Goal: Task Accomplishment & Management: Use online tool/utility

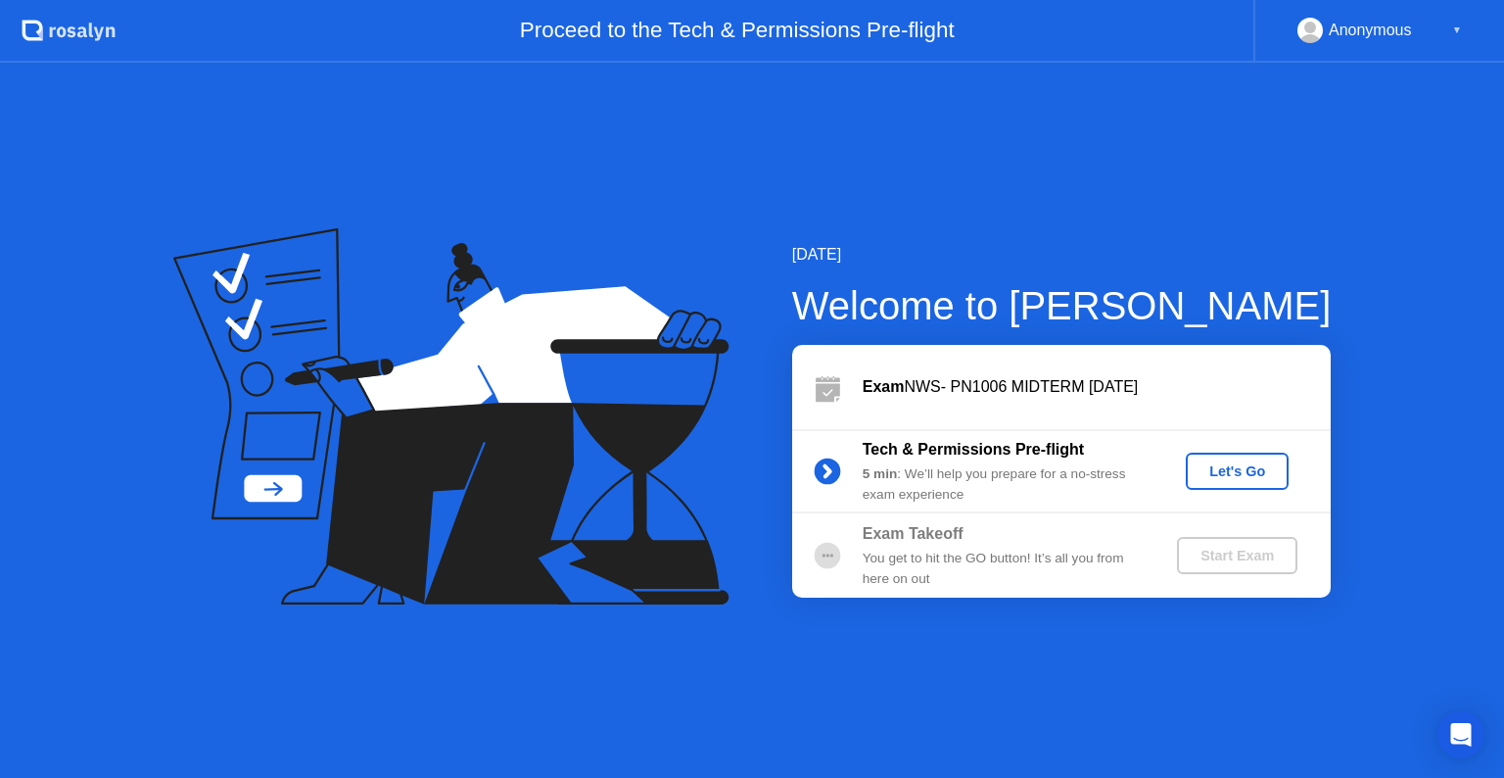
click at [1217, 475] on div "Let's Go" at bounding box center [1237, 471] width 87 height 16
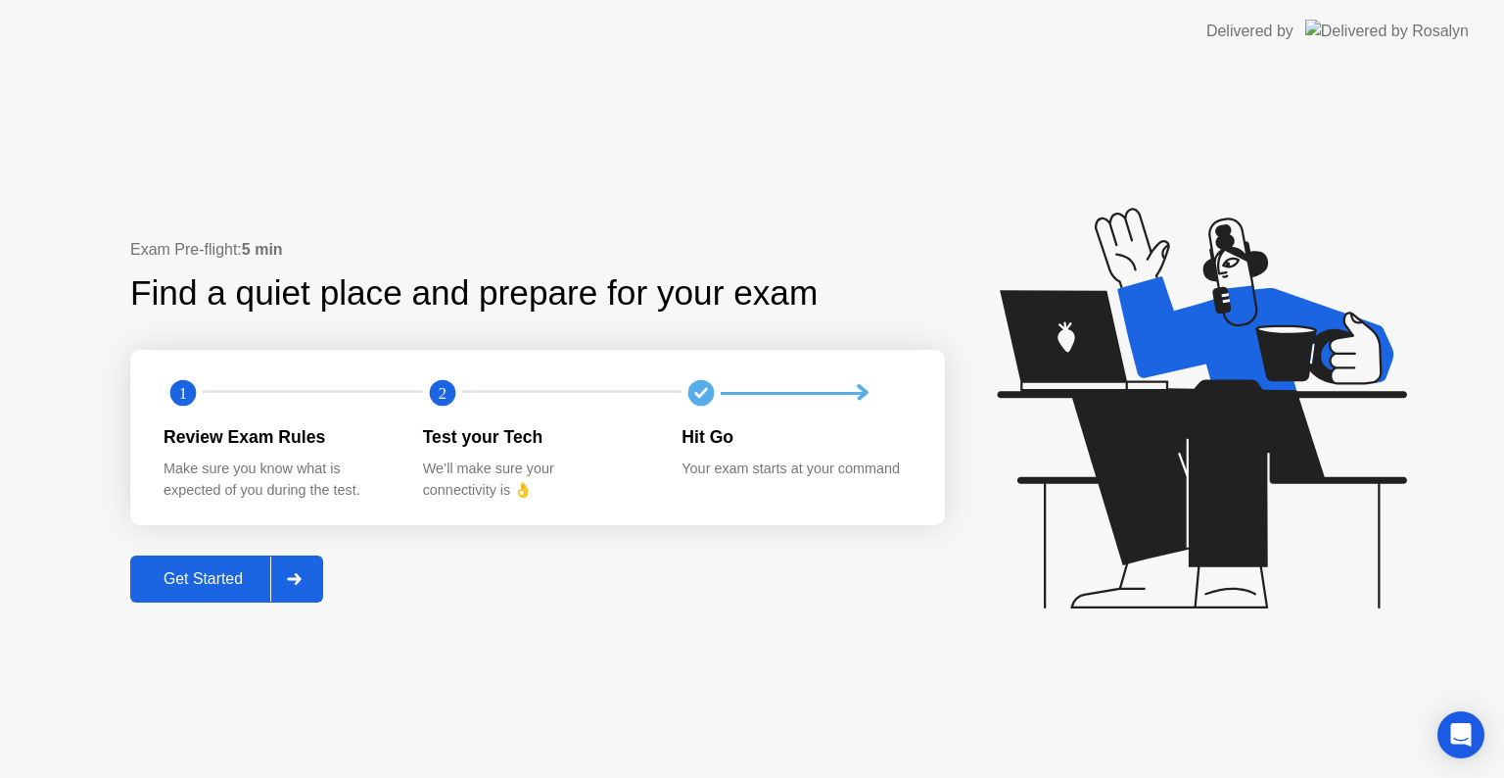
click at [227, 578] on div "Get Started" at bounding box center [203, 579] width 134 height 18
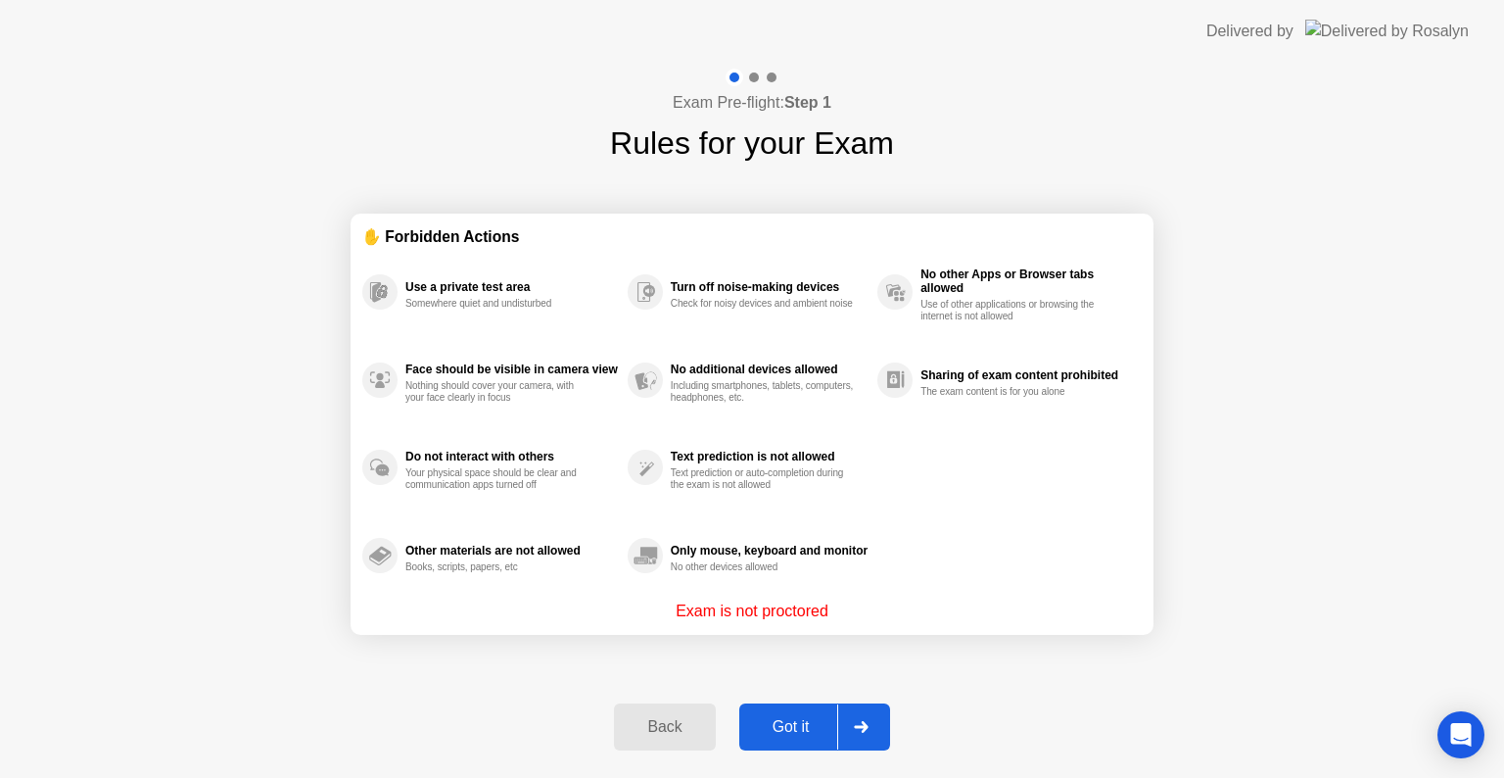
click at [787, 725] on div "Got it" at bounding box center [791, 727] width 92 height 18
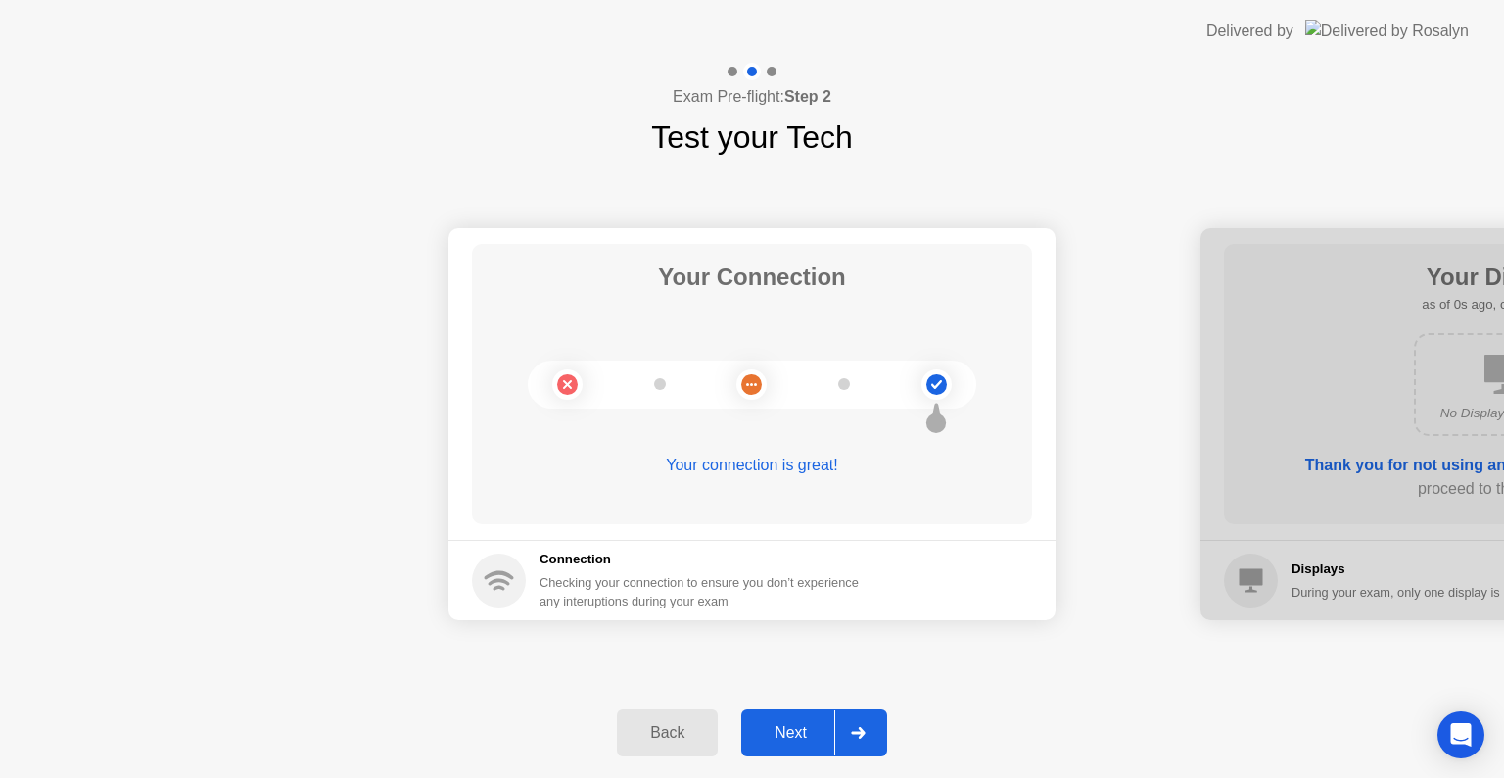
click at [787, 725] on div "Next" at bounding box center [790, 733] width 87 height 18
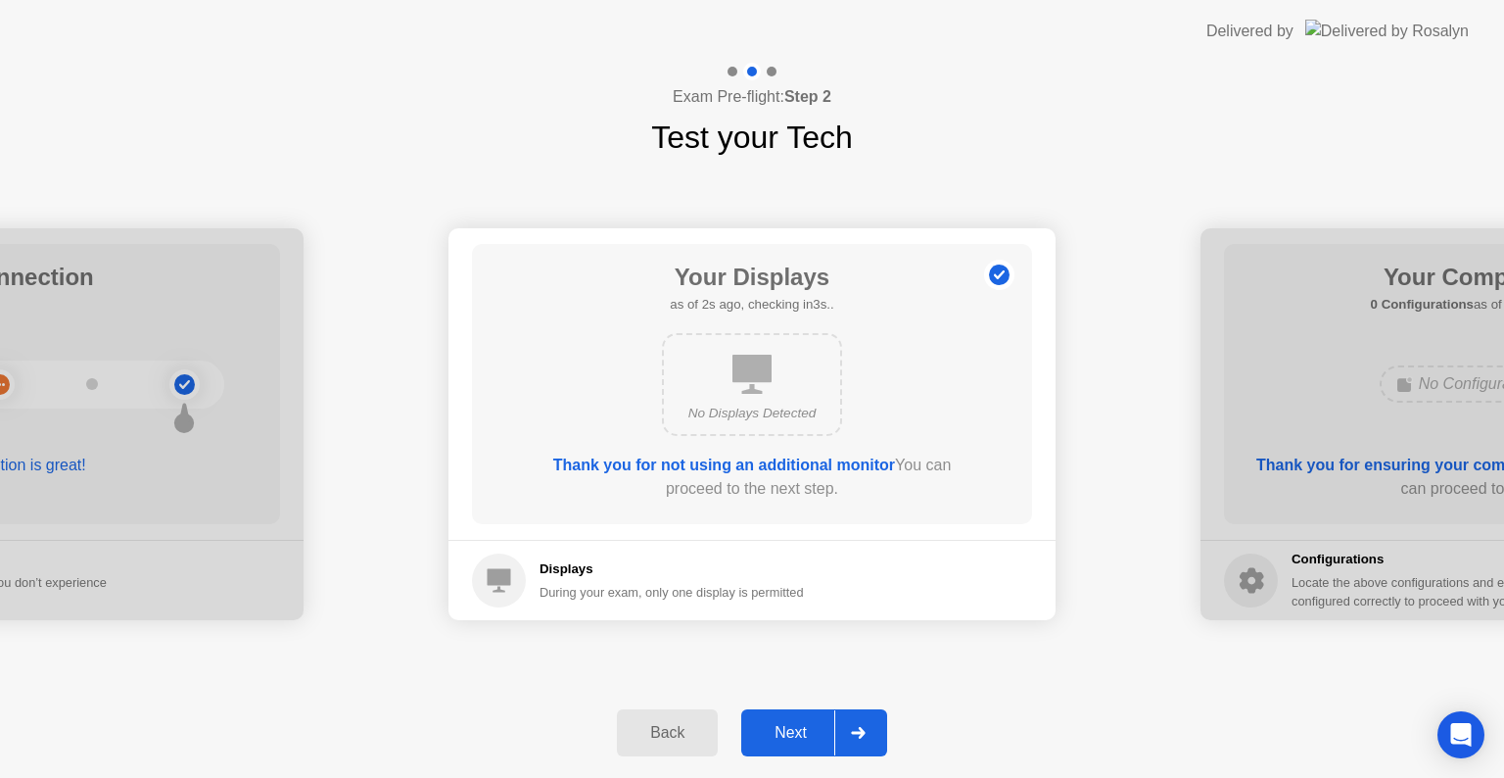
drag, startPoint x: 787, startPoint y: 725, endPoint x: 843, endPoint y: 646, distance: 96.2
click at [843, 646] on div "Exam Pre-flight: Step 2 Test your Tech Your Connection Your connection is great…" at bounding box center [752, 420] width 1504 height 715
click at [812, 730] on div "Next" at bounding box center [790, 733] width 87 height 18
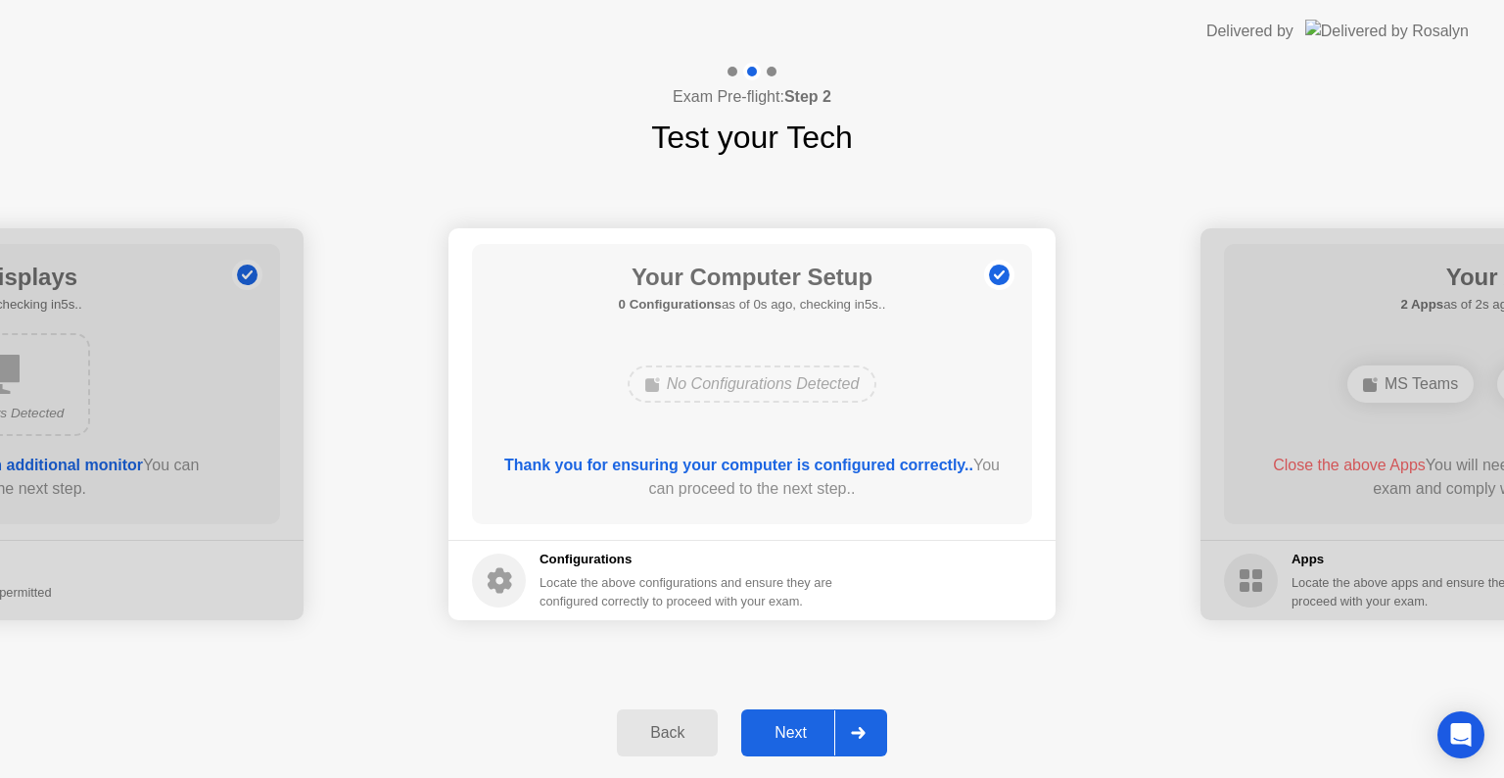
click at [812, 730] on div "Next" at bounding box center [790, 733] width 87 height 18
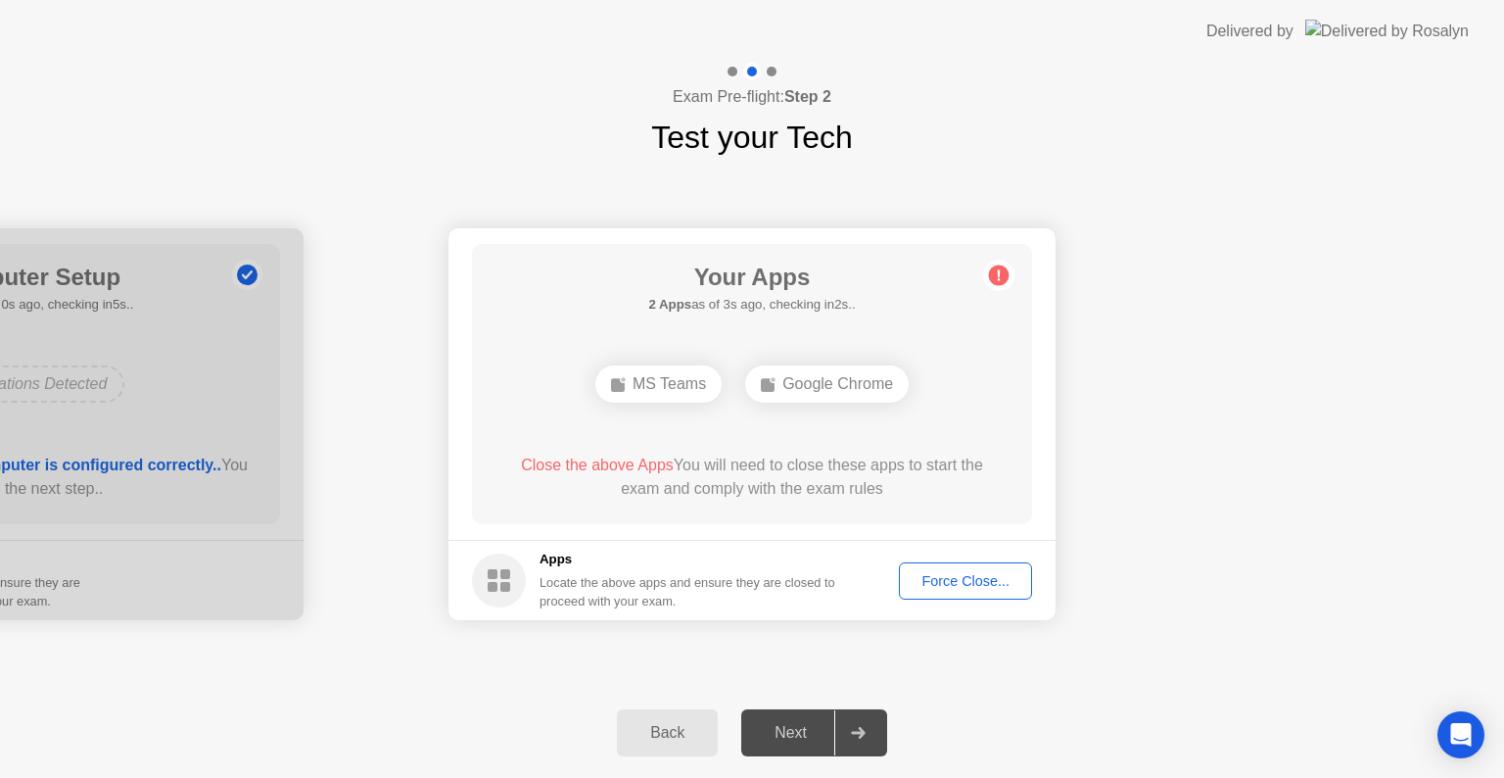
click at [983, 578] on div "Force Close..." at bounding box center [965, 581] width 119 height 16
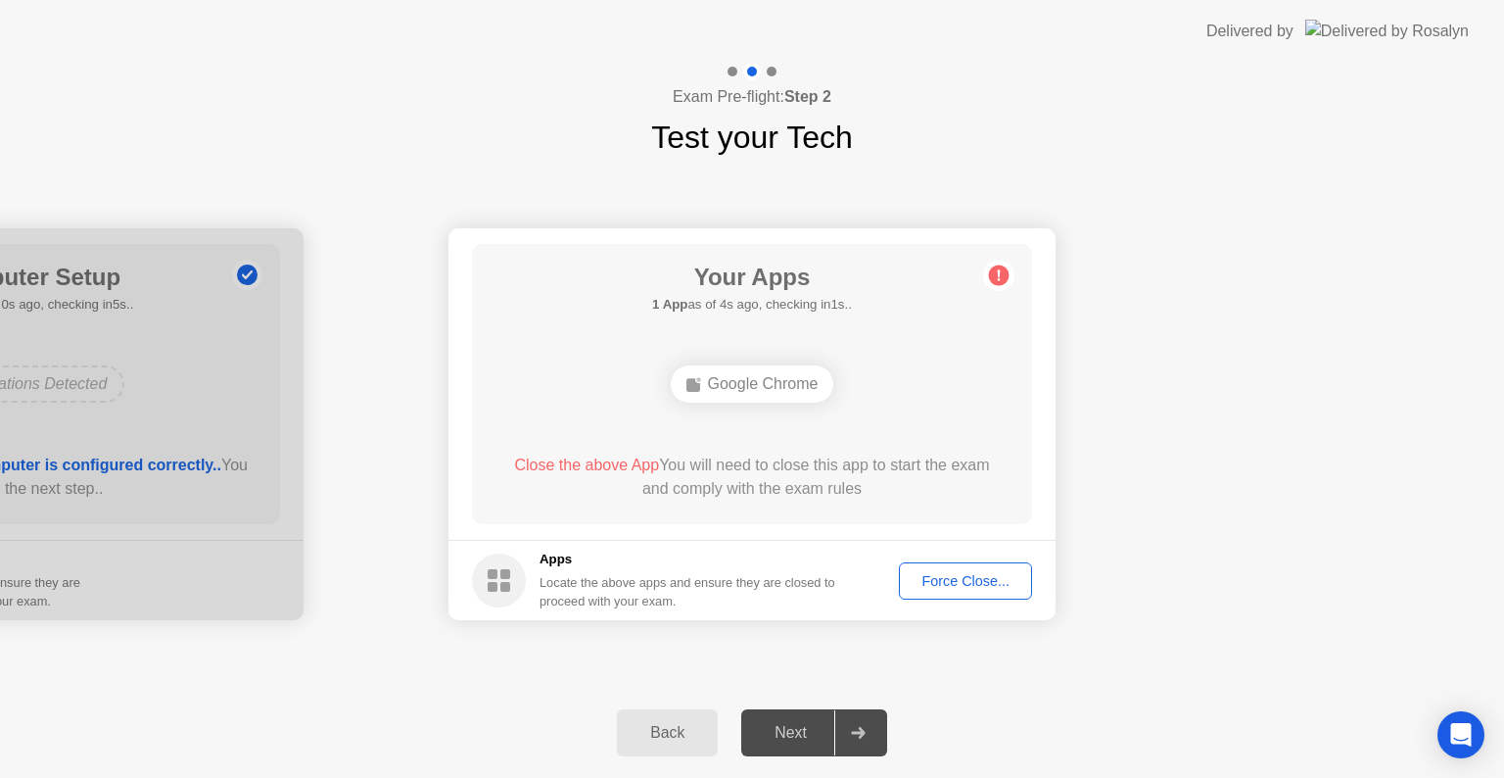
click at [950, 581] on div "Force Close..." at bounding box center [965, 581] width 119 height 16
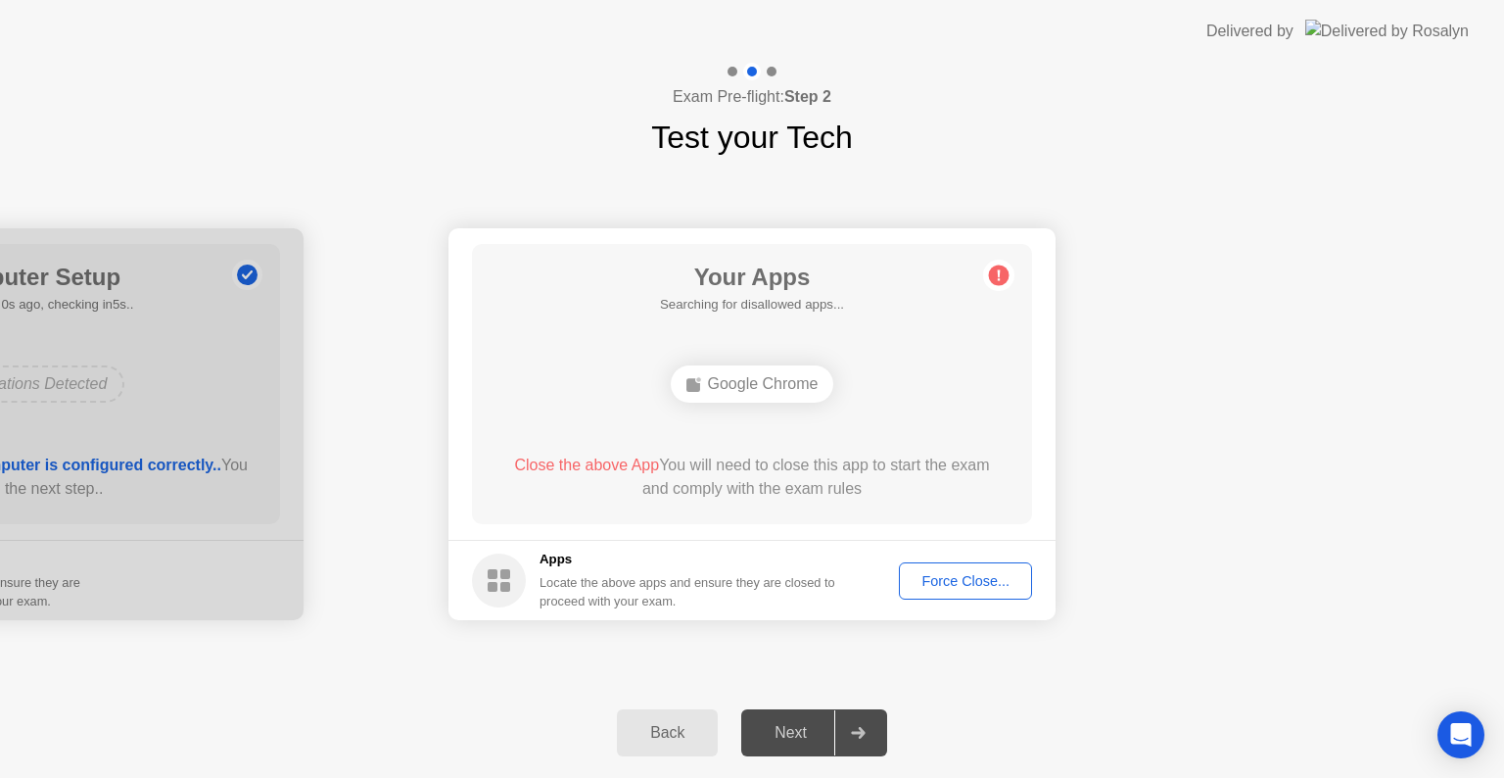
click at [741, 399] on div "Google Chrome" at bounding box center [753, 383] width 164 height 37
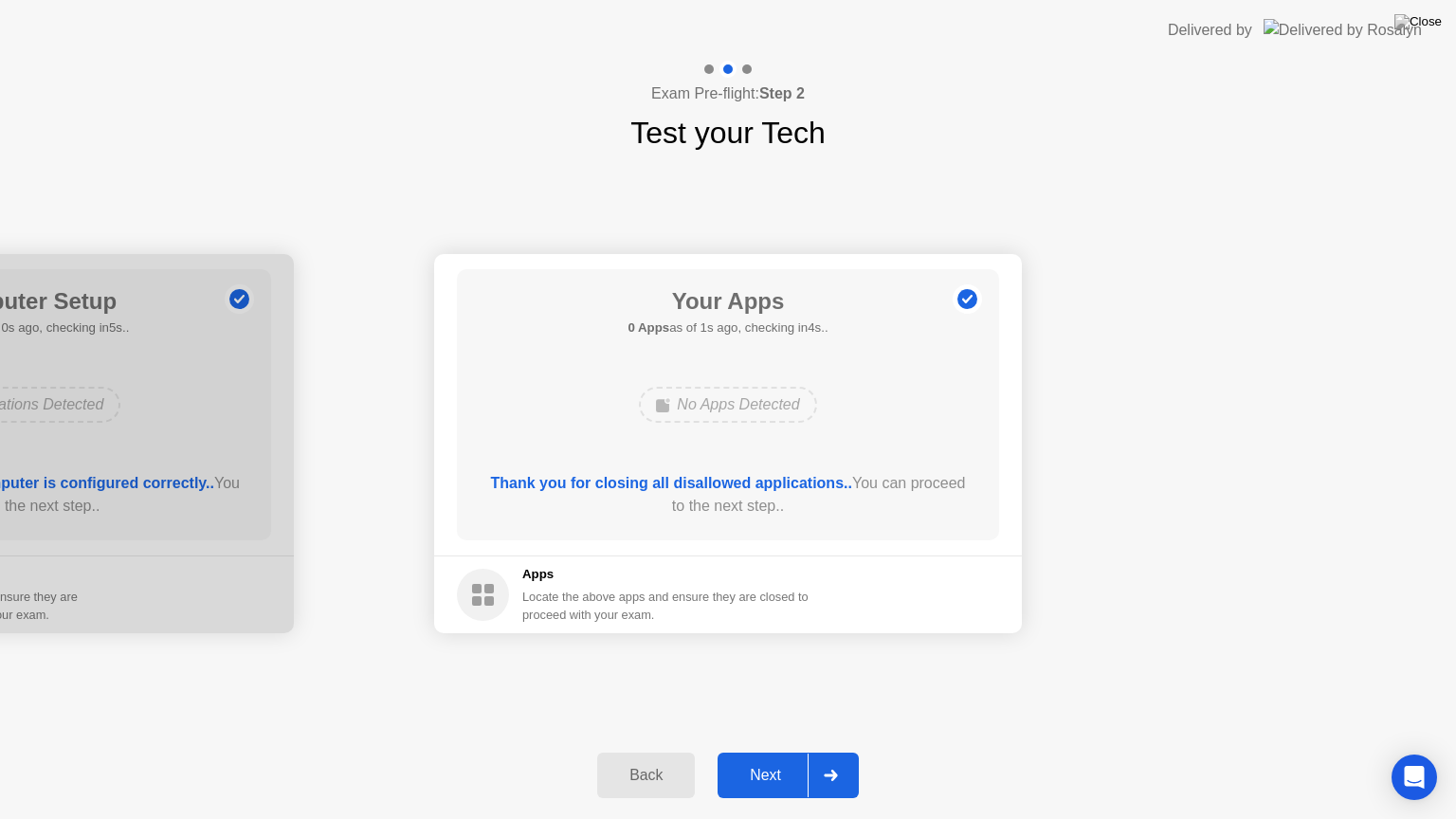
click at [774, 752] on div "Back Next" at bounding box center [728, 775] width 1456 height 87
click at [785, 752] on div "Next" at bounding box center [765, 775] width 84 height 17
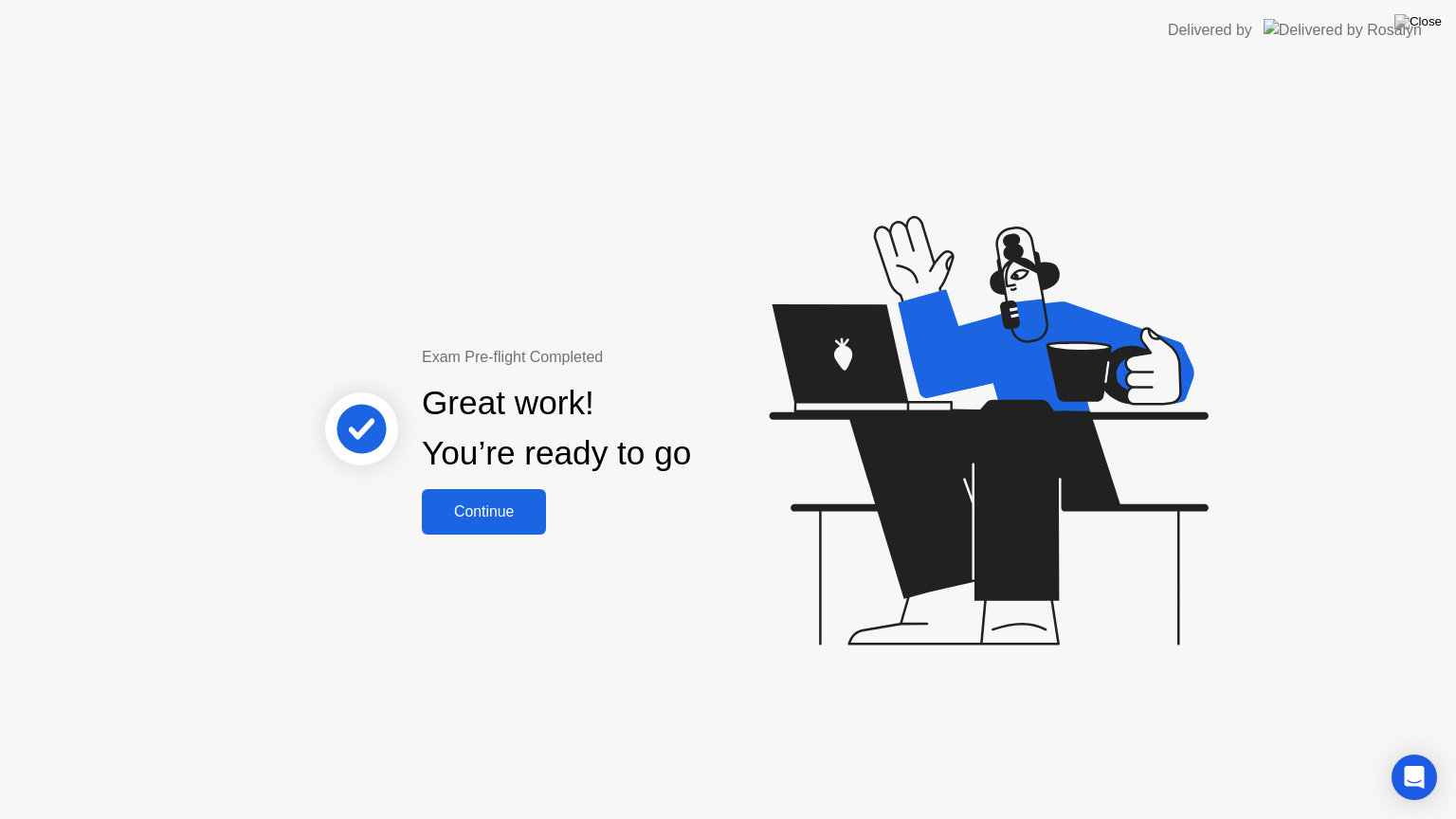
click at [536, 528] on button "Continue" at bounding box center [484, 511] width 124 height 46
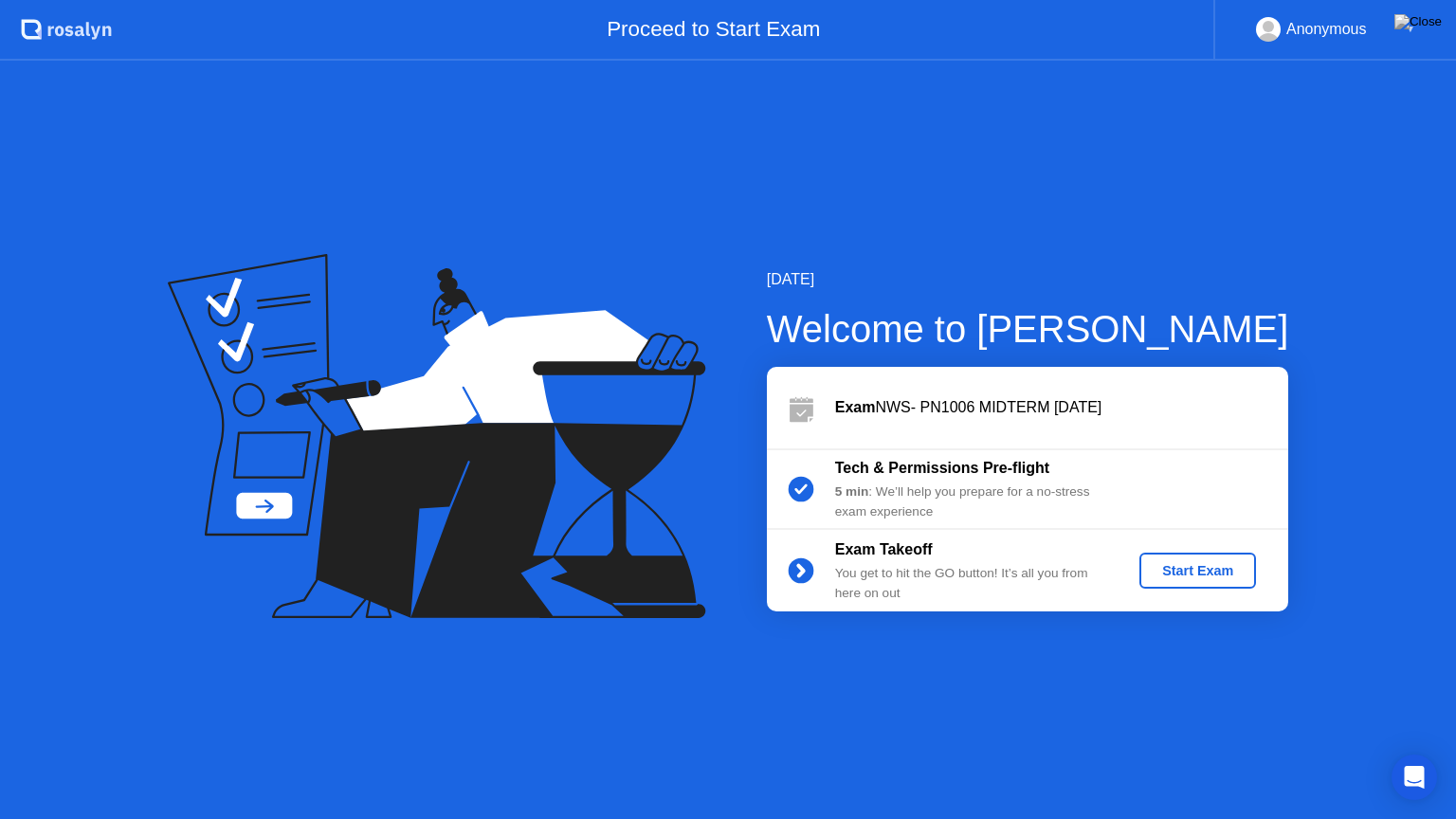
click at [1198, 581] on button "Start Exam" at bounding box center [1198, 570] width 116 height 36
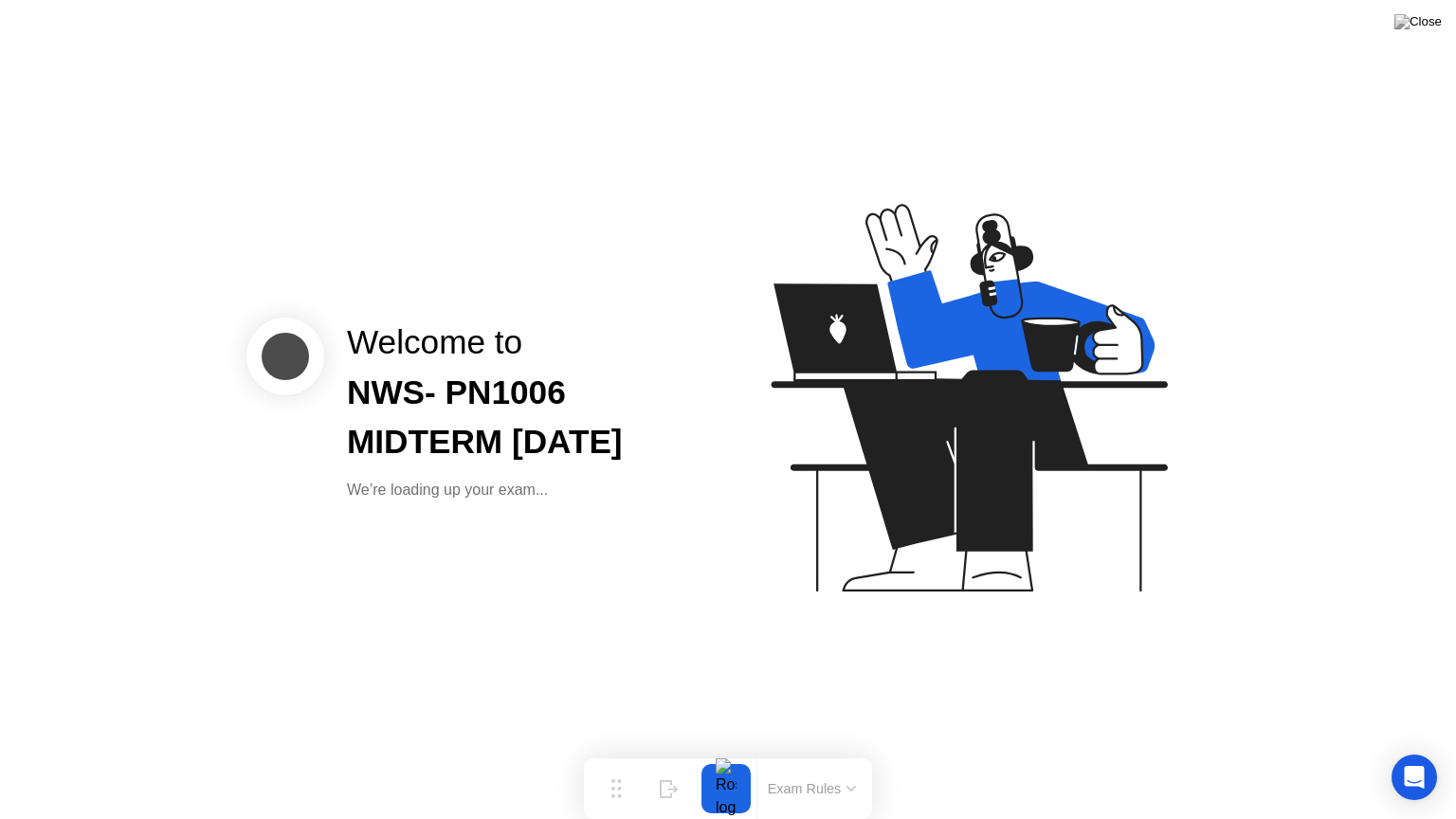
click at [655, 462] on div "NWS- PN1006 MIDTERM [DATE]" at bounding box center [522, 418] width 350 height 101
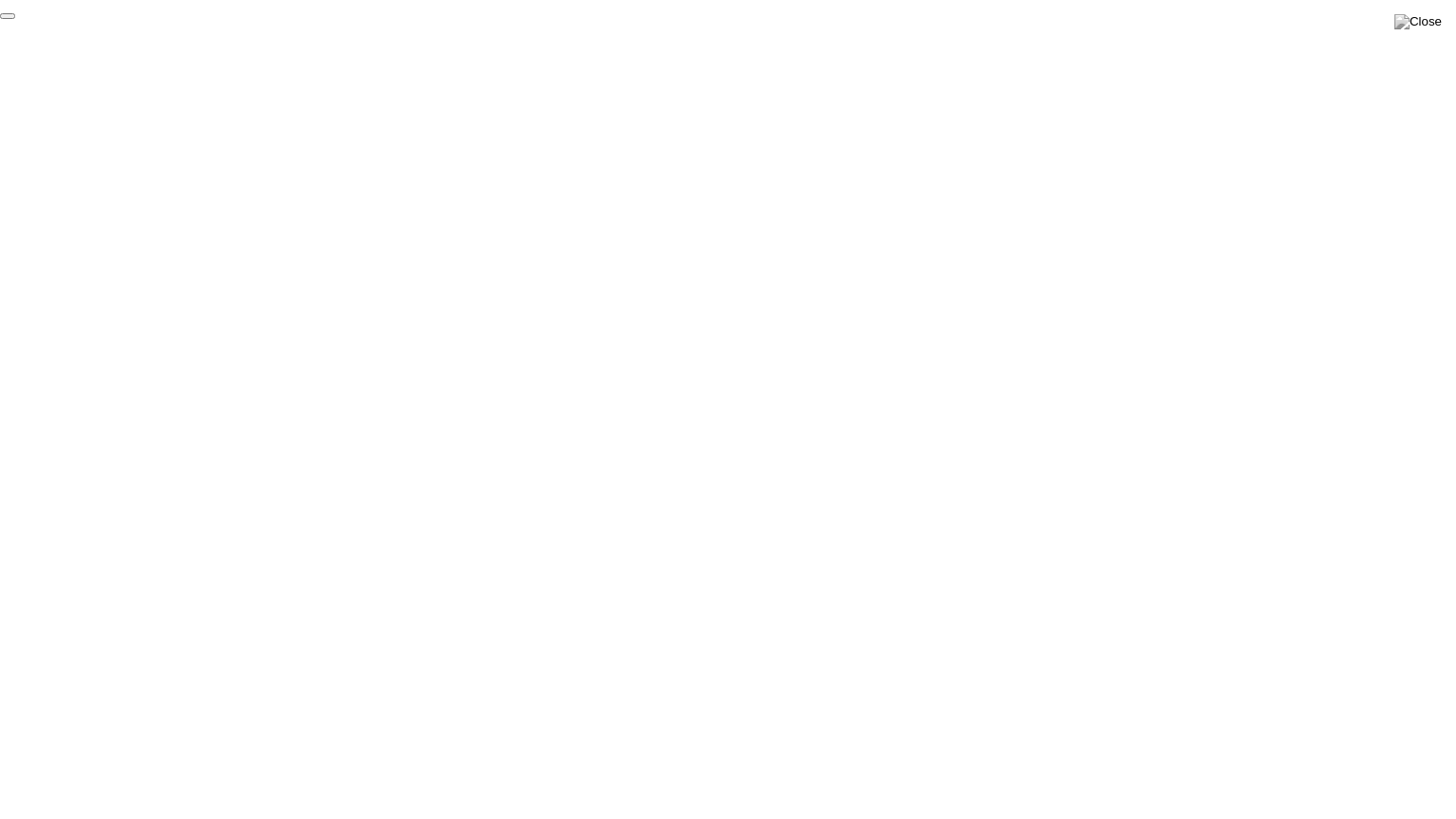
click at [15, 19] on button "End Proctoring Session" at bounding box center [8, 16] width 15 height 6
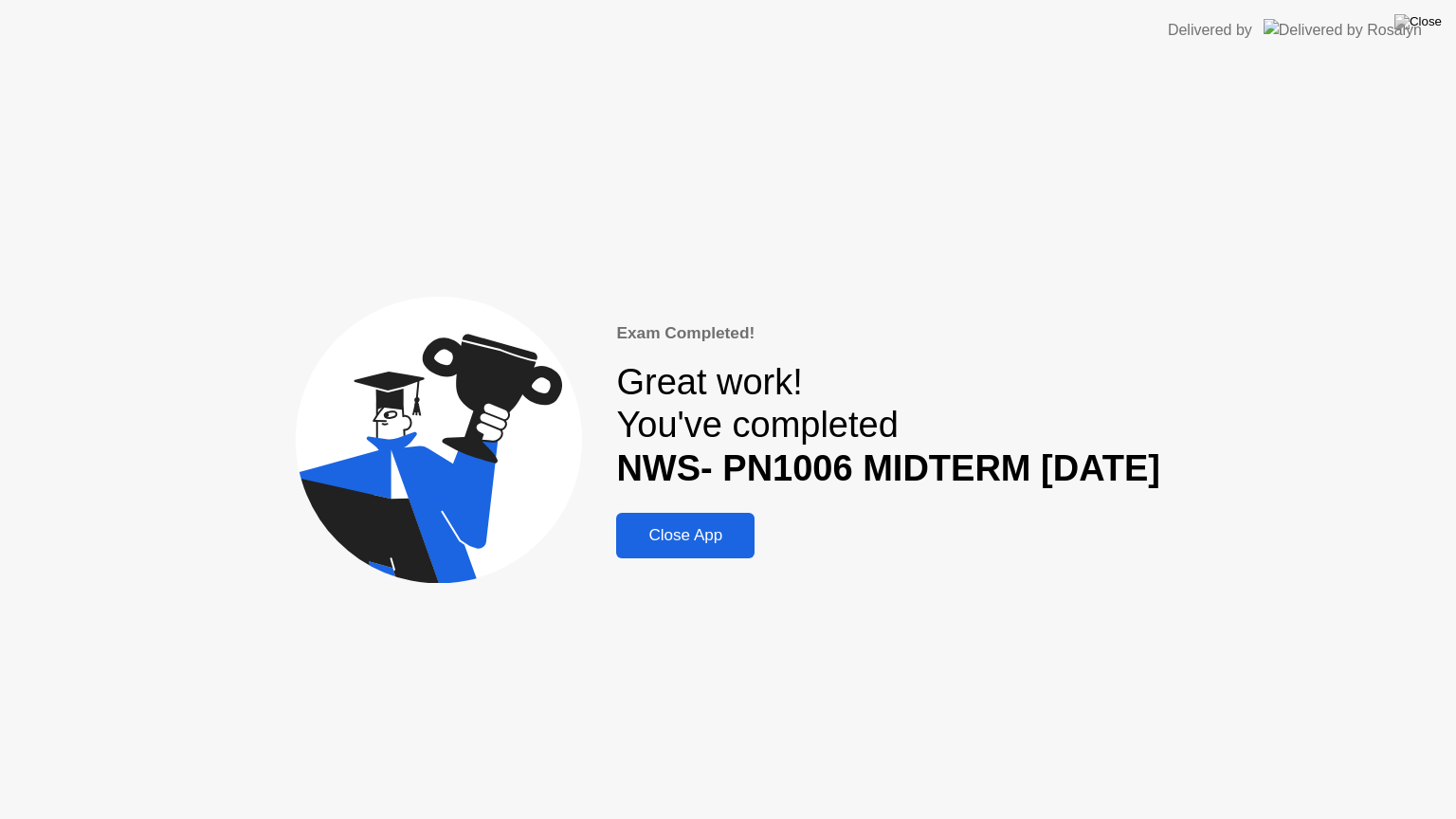
click at [686, 545] on div "Close App" at bounding box center [684, 536] width 127 height 19
